Goal: Task Accomplishment & Management: Complete application form

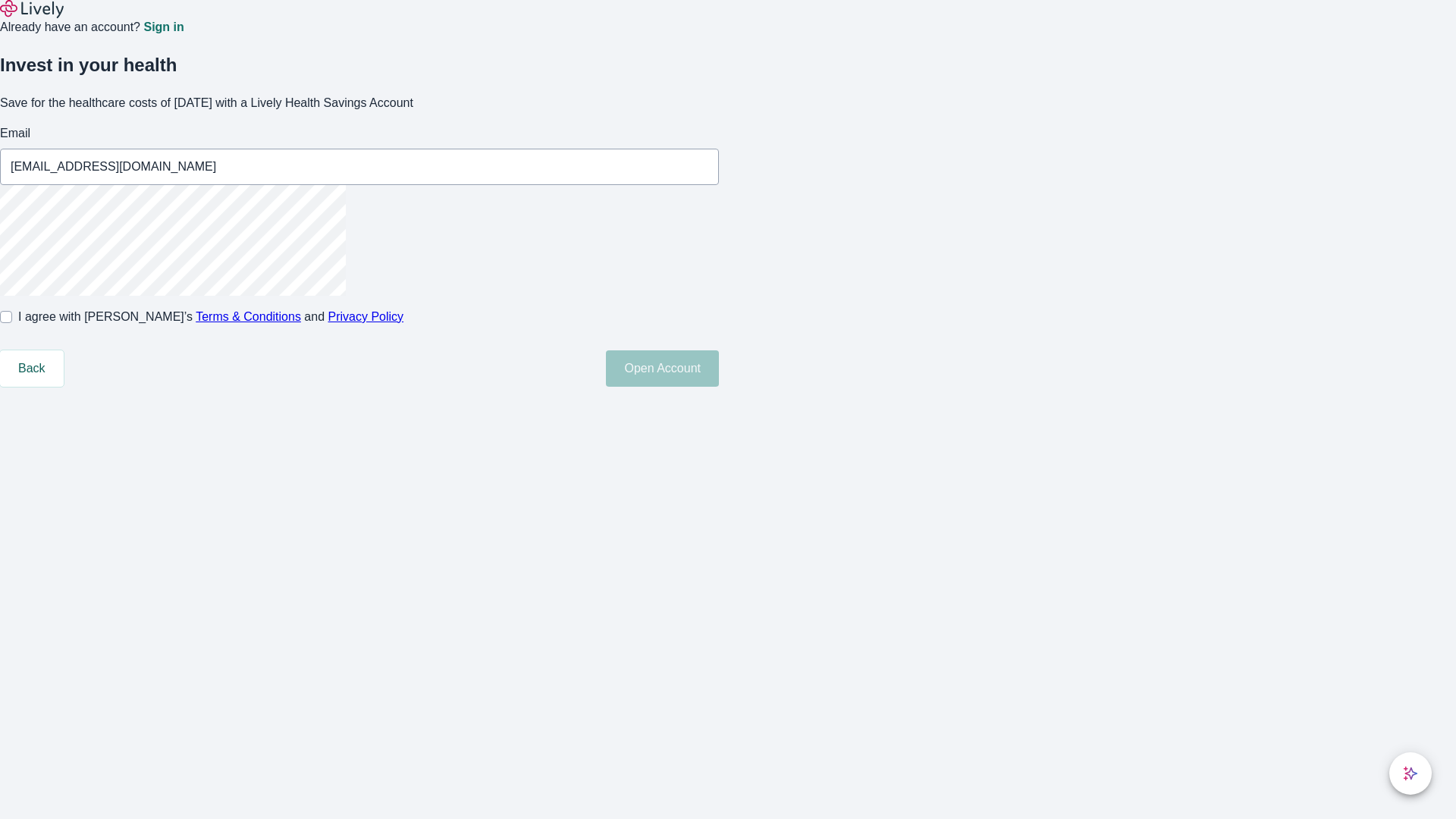
click at [12, 323] on input "I agree with Lively’s Terms & Conditions and Privacy Policy" at bounding box center [6, 317] width 12 height 12
checkbox input "true"
click at [719, 387] on button "Open Account" at bounding box center [662, 368] width 113 height 37
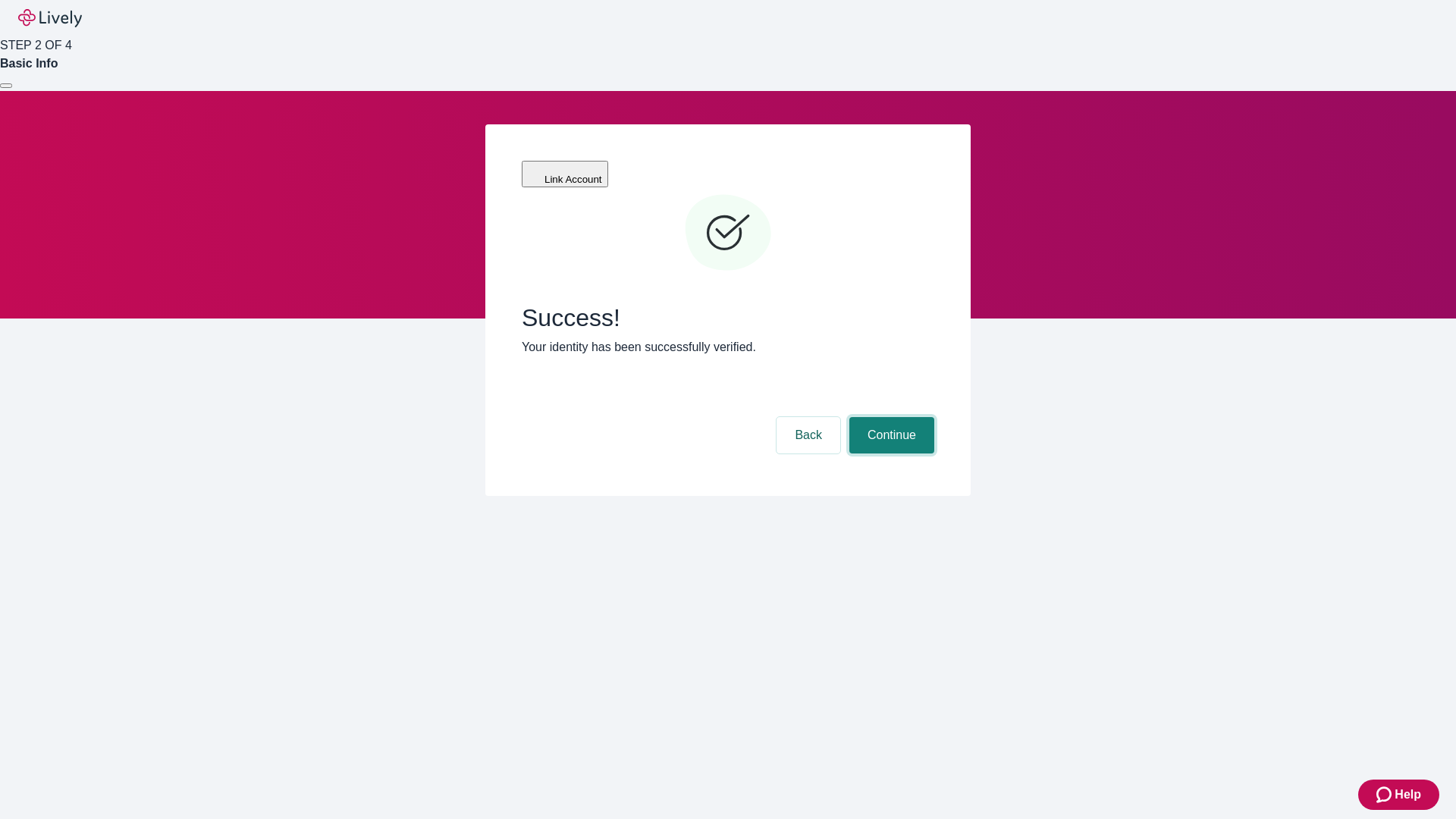
click at [889, 417] on button "Continue" at bounding box center [891, 435] width 85 height 37
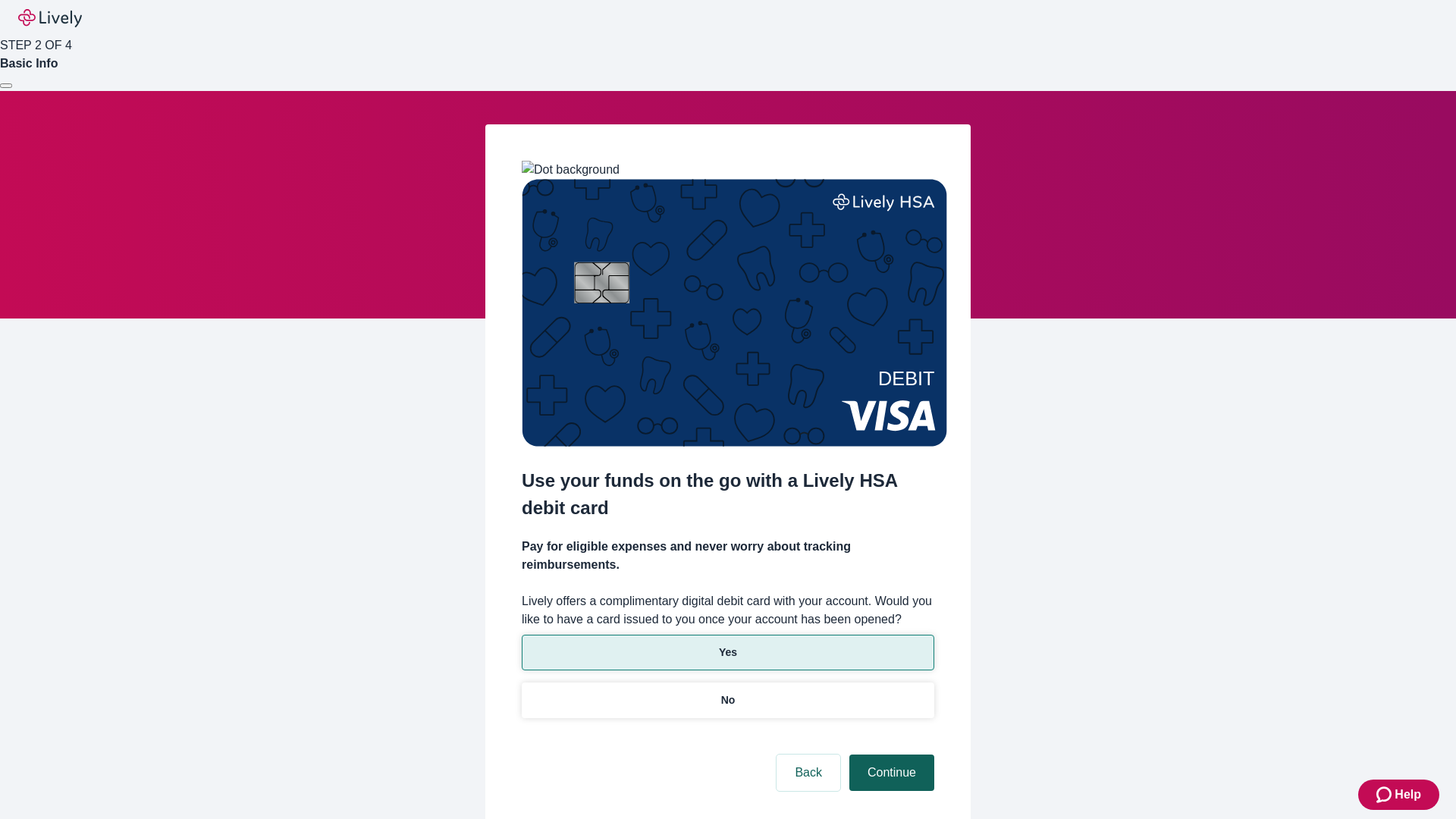
click at [727, 645] on p "Yes" at bounding box center [727, 652] width 18 height 16
click at [889, 755] on button "Continue" at bounding box center [891, 773] width 85 height 37
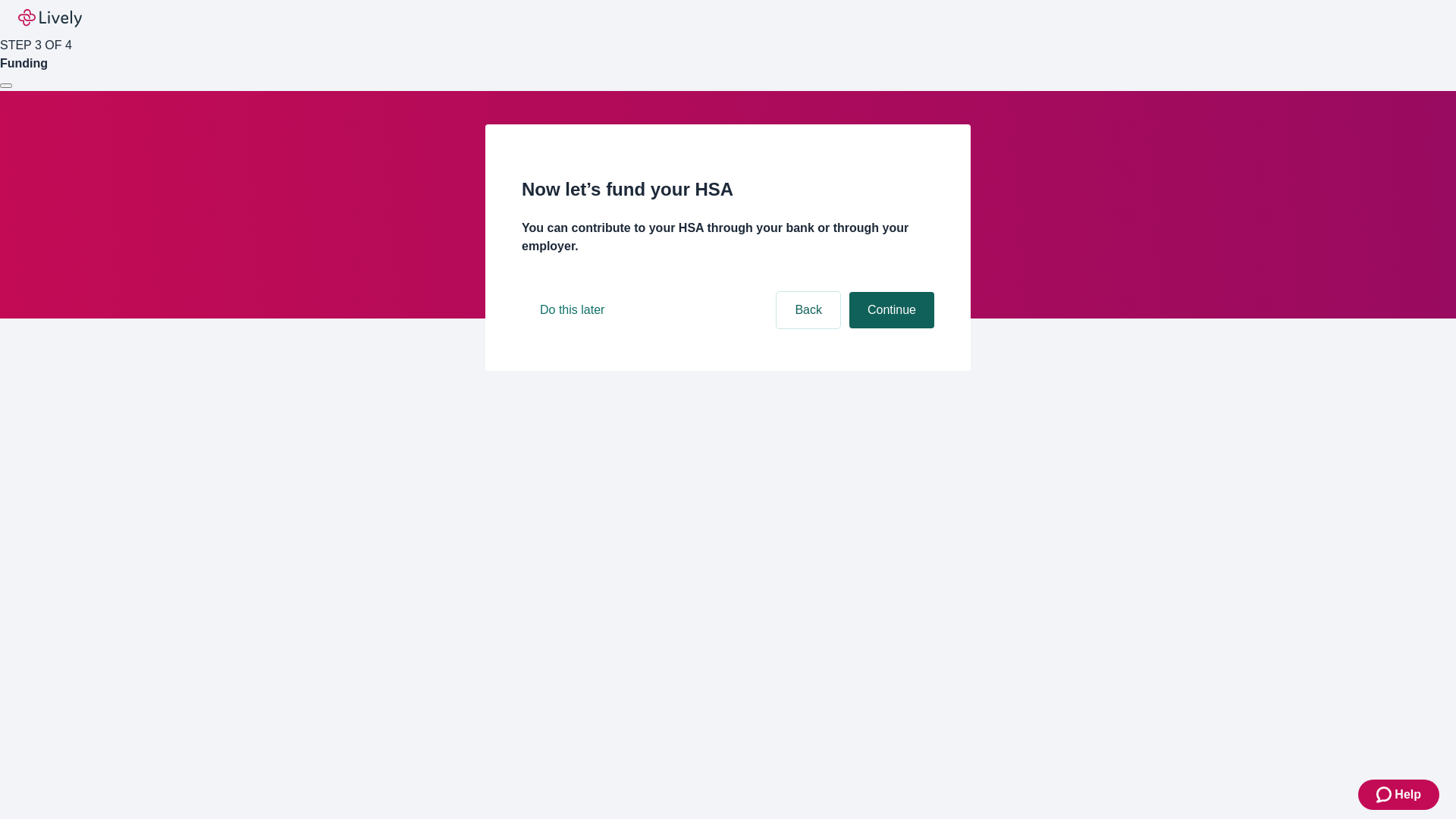
click at [889, 328] on button "Continue" at bounding box center [891, 310] width 85 height 37
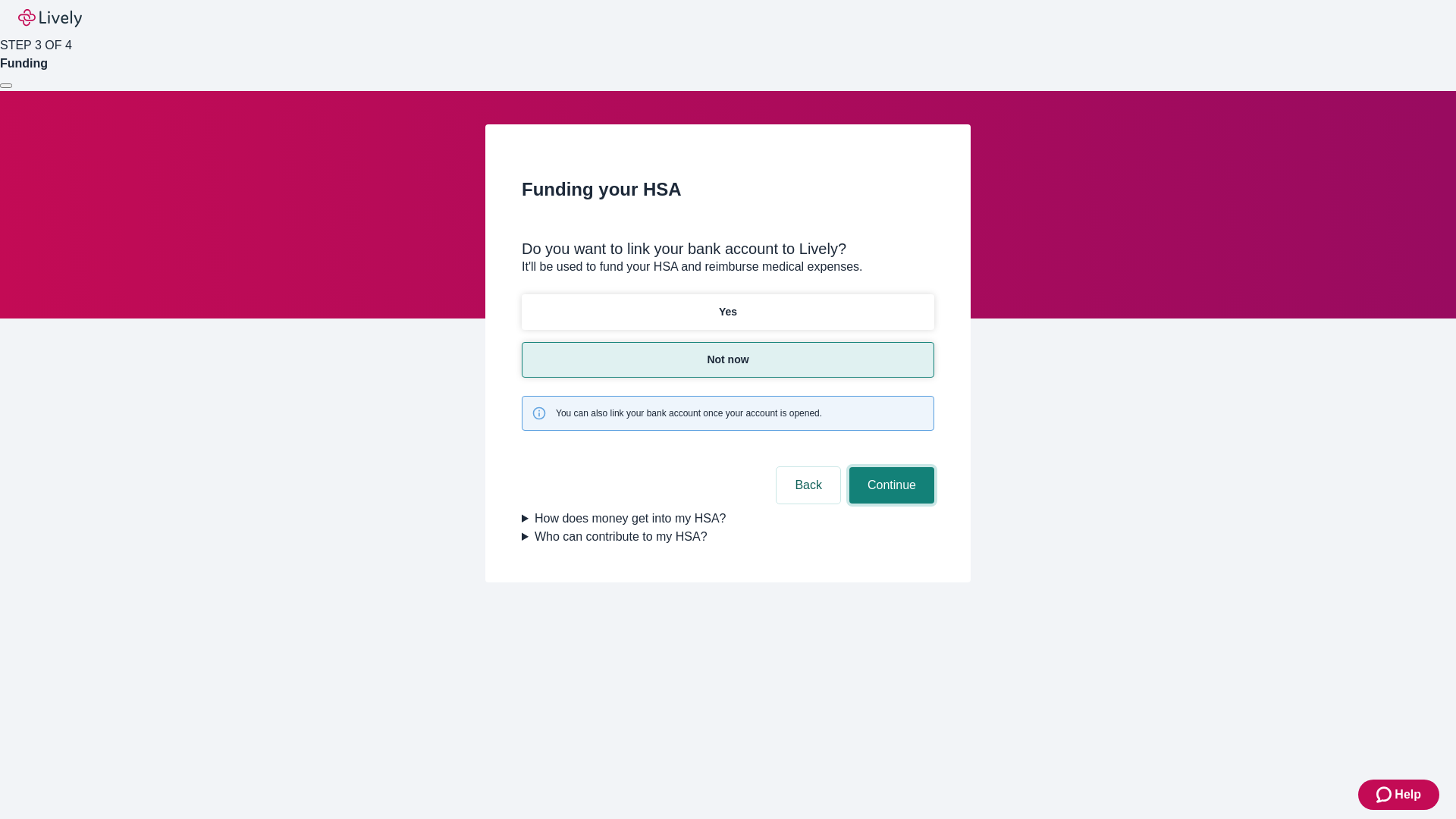
click at [889, 468] on button "Continue" at bounding box center [891, 486] width 85 height 37
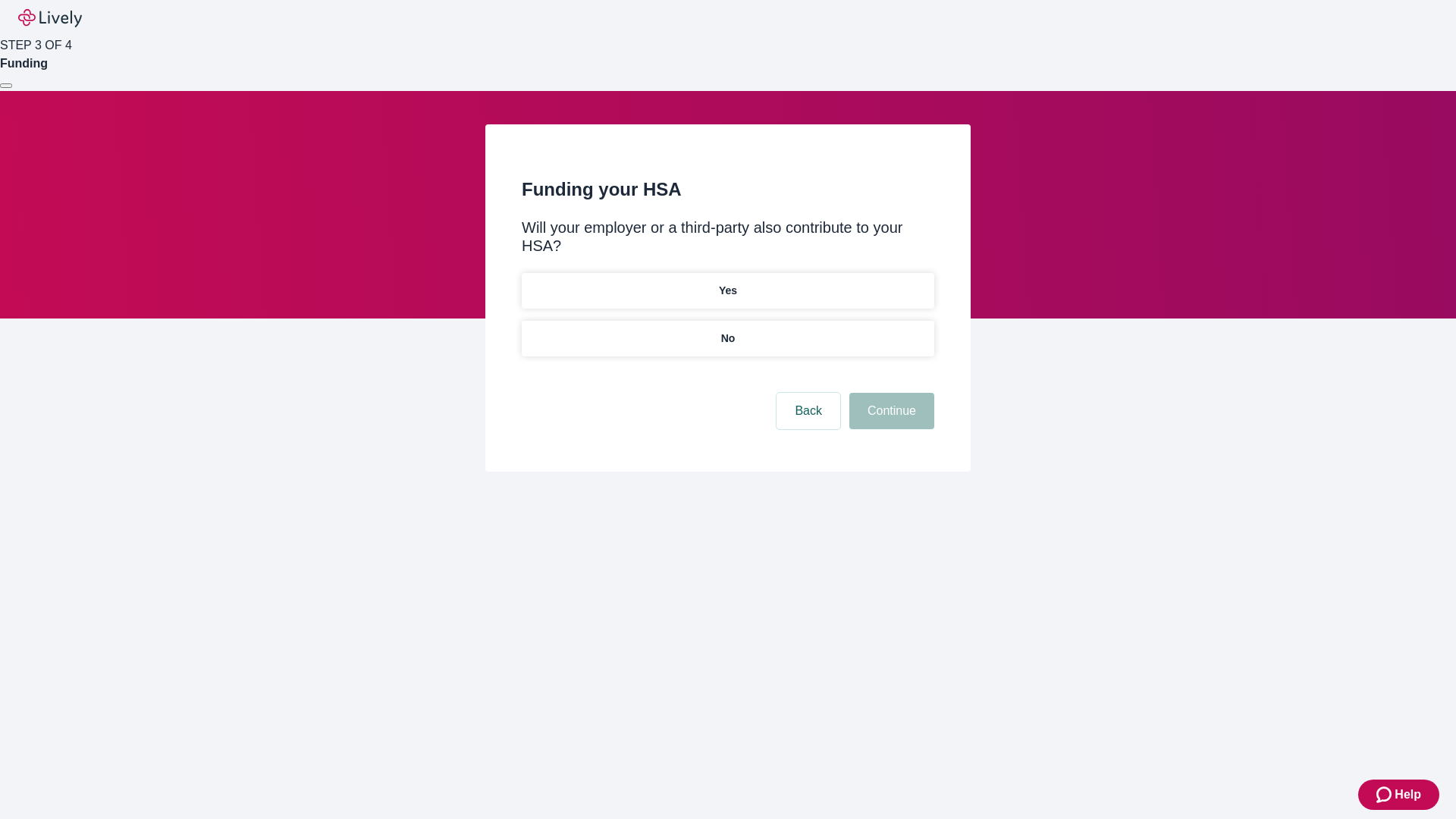
click at [727, 331] on p "No" at bounding box center [728, 339] width 15 height 16
click at [889, 393] on button "Continue" at bounding box center [891, 411] width 85 height 37
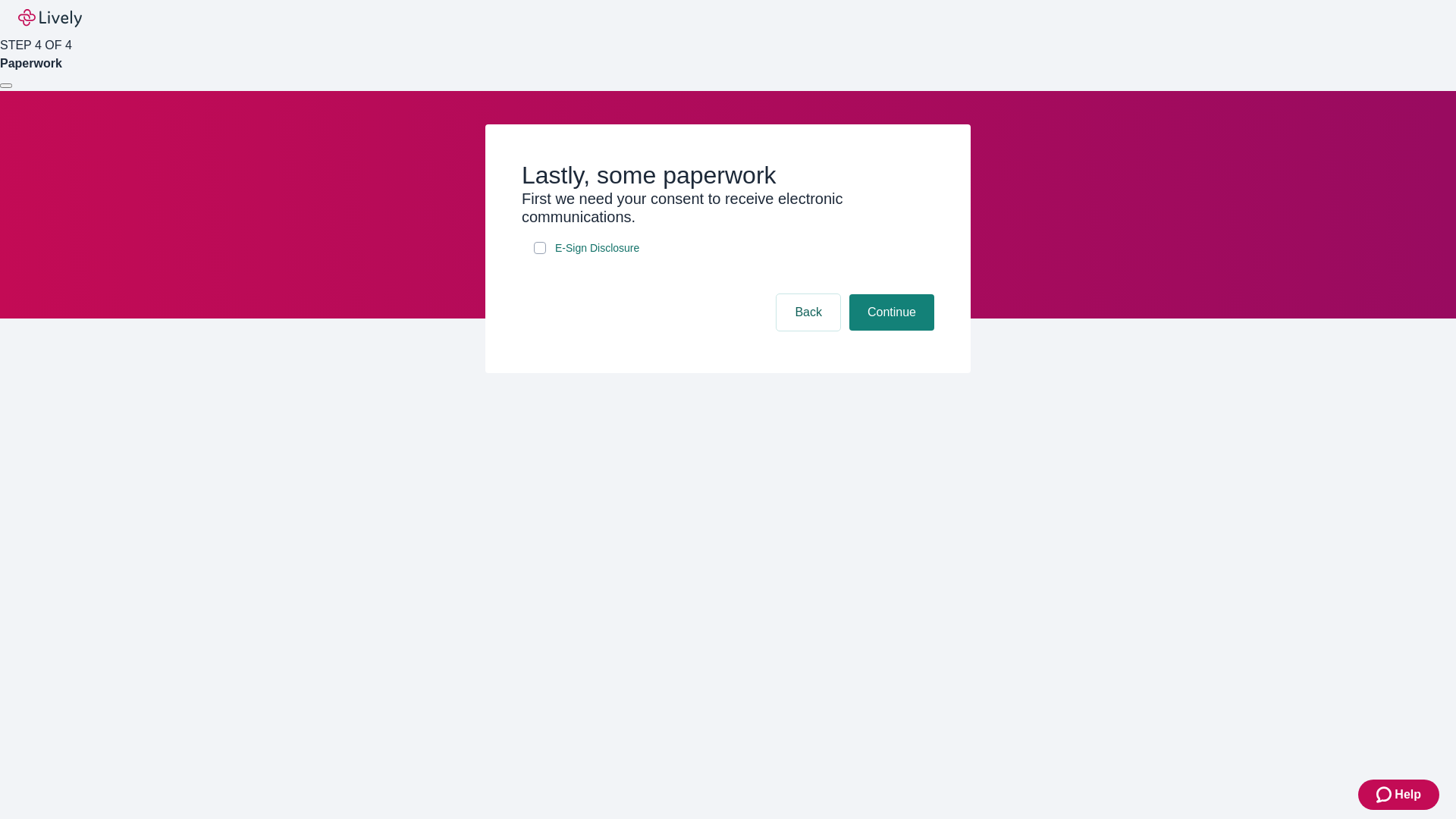
click at [540, 254] on input "E-Sign Disclosure" at bounding box center [540, 248] width 12 height 12
checkbox input "true"
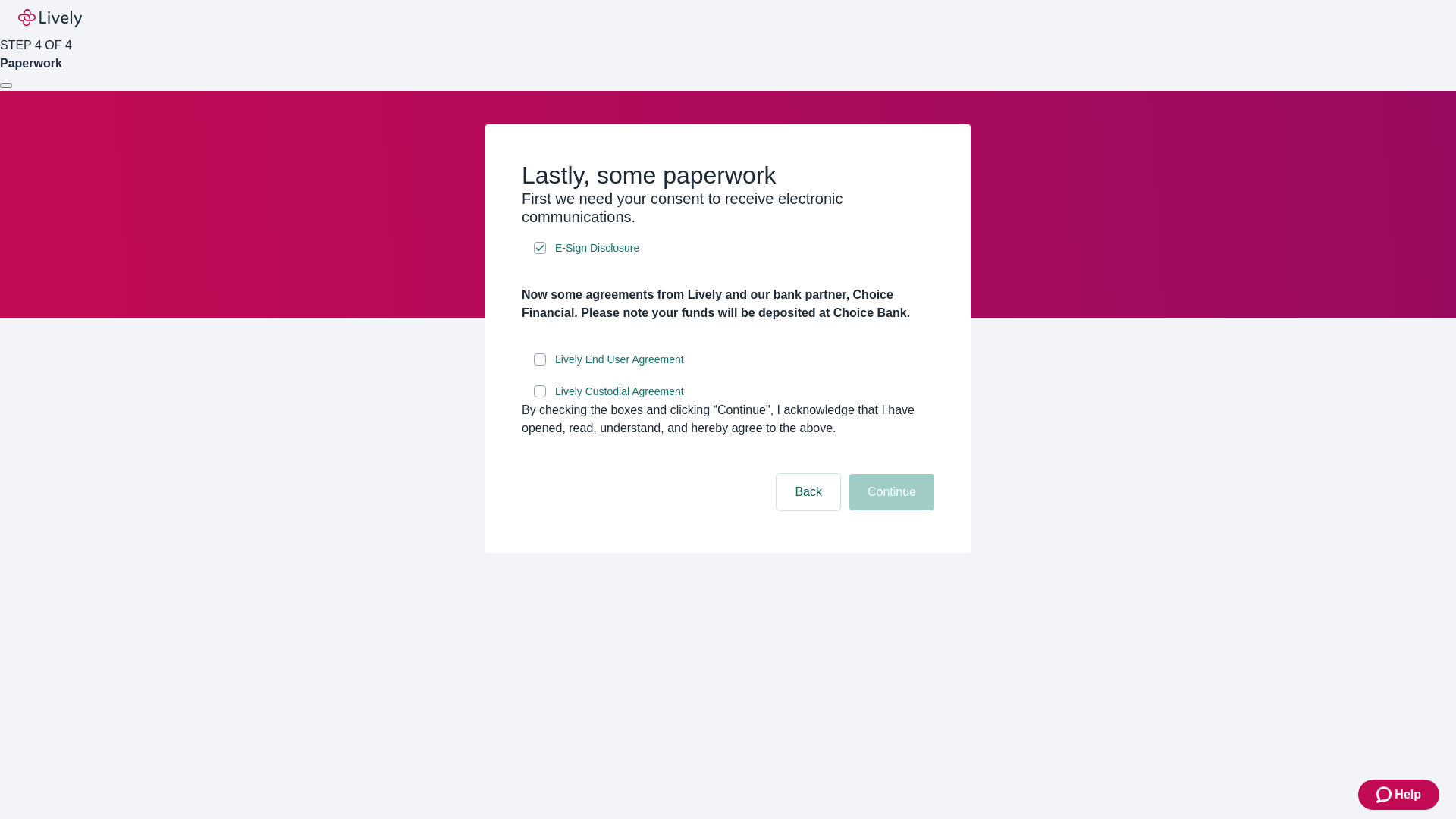
click at [540, 366] on input "Lively End User Agreement" at bounding box center [540, 360] width 12 height 12
checkbox input "true"
click at [540, 398] on input "Lively Custodial Agreement" at bounding box center [540, 392] width 12 height 12
checkbox input "true"
click at [889, 510] on button "Continue" at bounding box center [891, 492] width 85 height 37
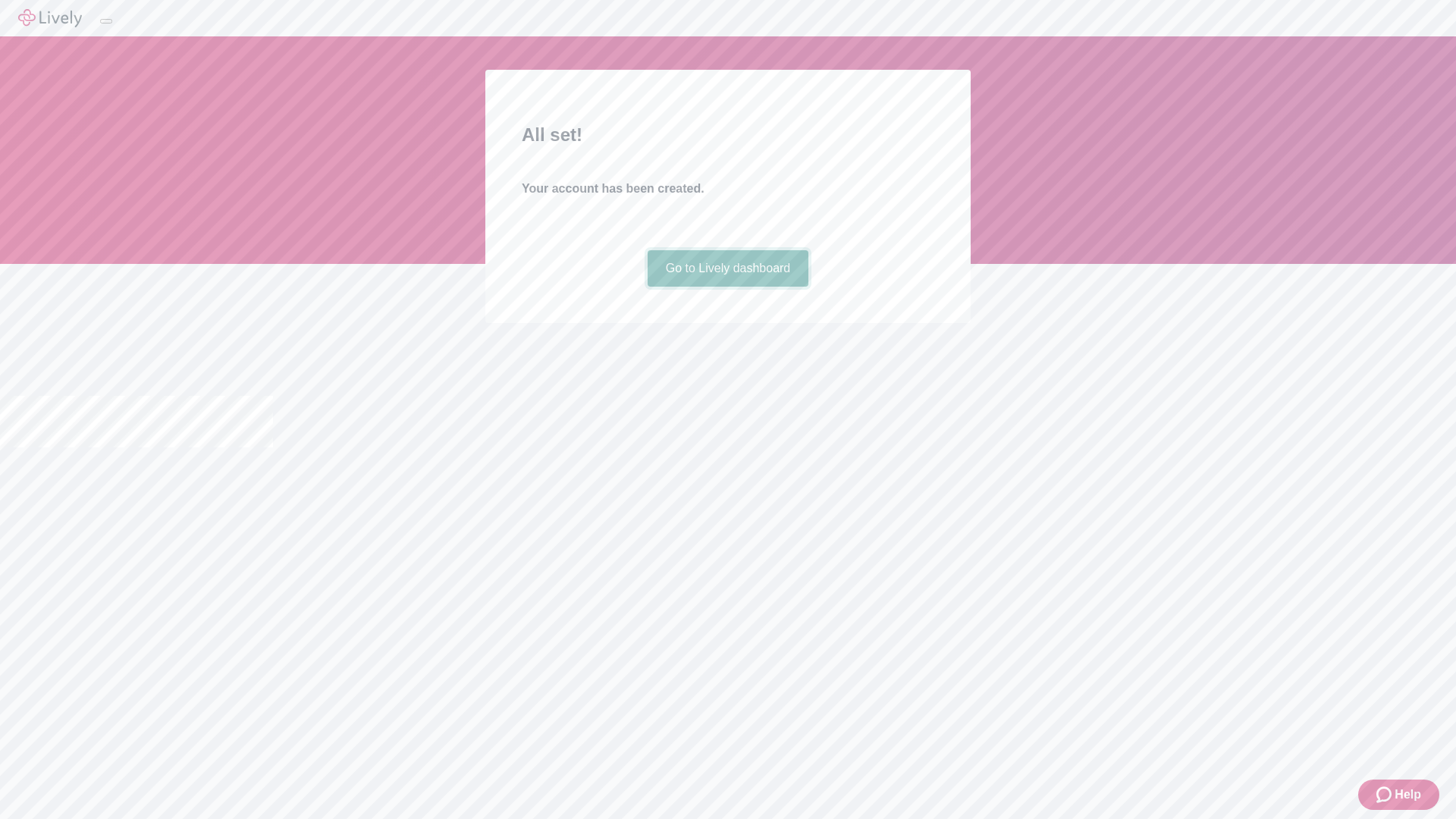
click at [727, 286] on link "Go to Lively dashboard" at bounding box center [728, 268] width 161 height 37
